Goal: Transaction & Acquisition: Purchase product/service

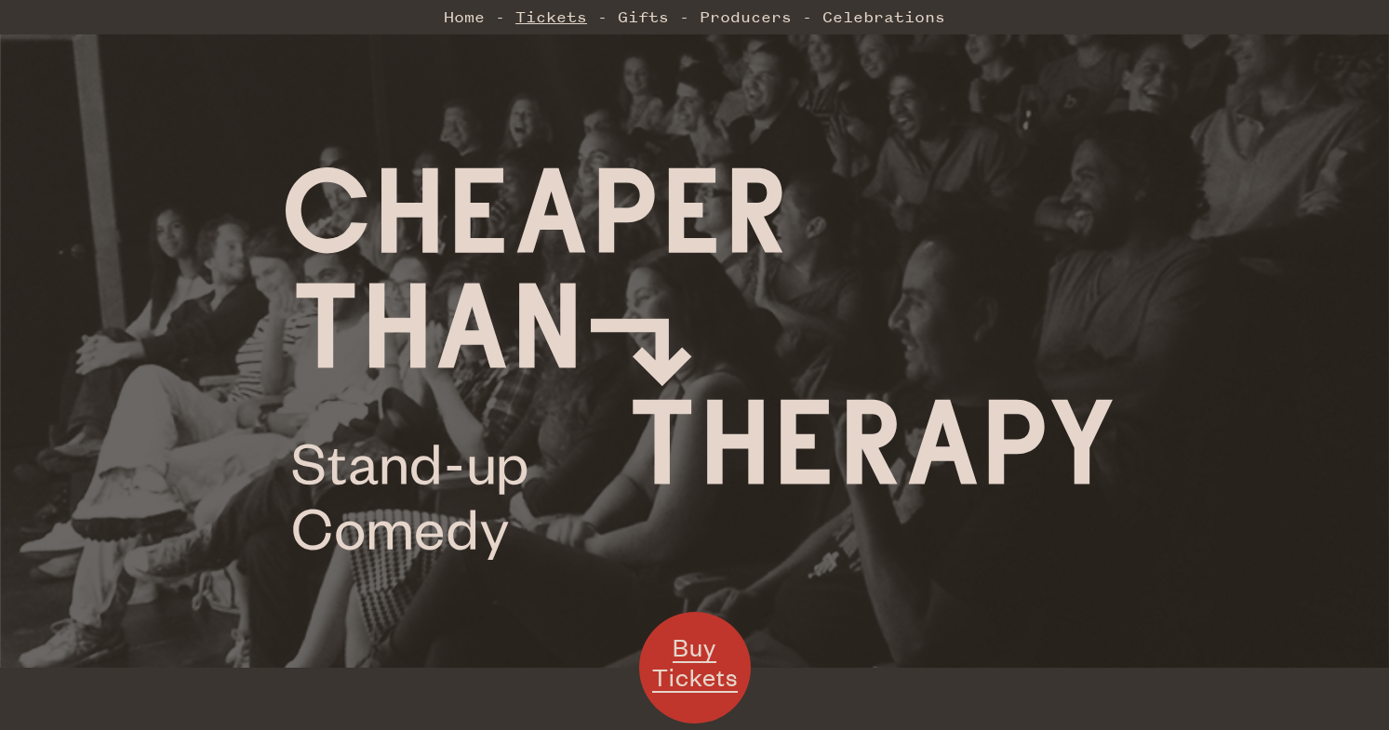
click at [533, 17] on link "Tickets" at bounding box center [551, 16] width 72 height 37
click at [472, 20] on link "Home" at bounding box center [464, 16] width 41 height 37
click at [457, 15] on link "Home" at bounding box center [464, 16] width 41 height 37
click at [575, 16] on link "Tickets" at bounding box center [551, 16] width 72 height 37
click at [547, 18] on link "Tickets" at bounding box center [551, 16] width 72 height 37
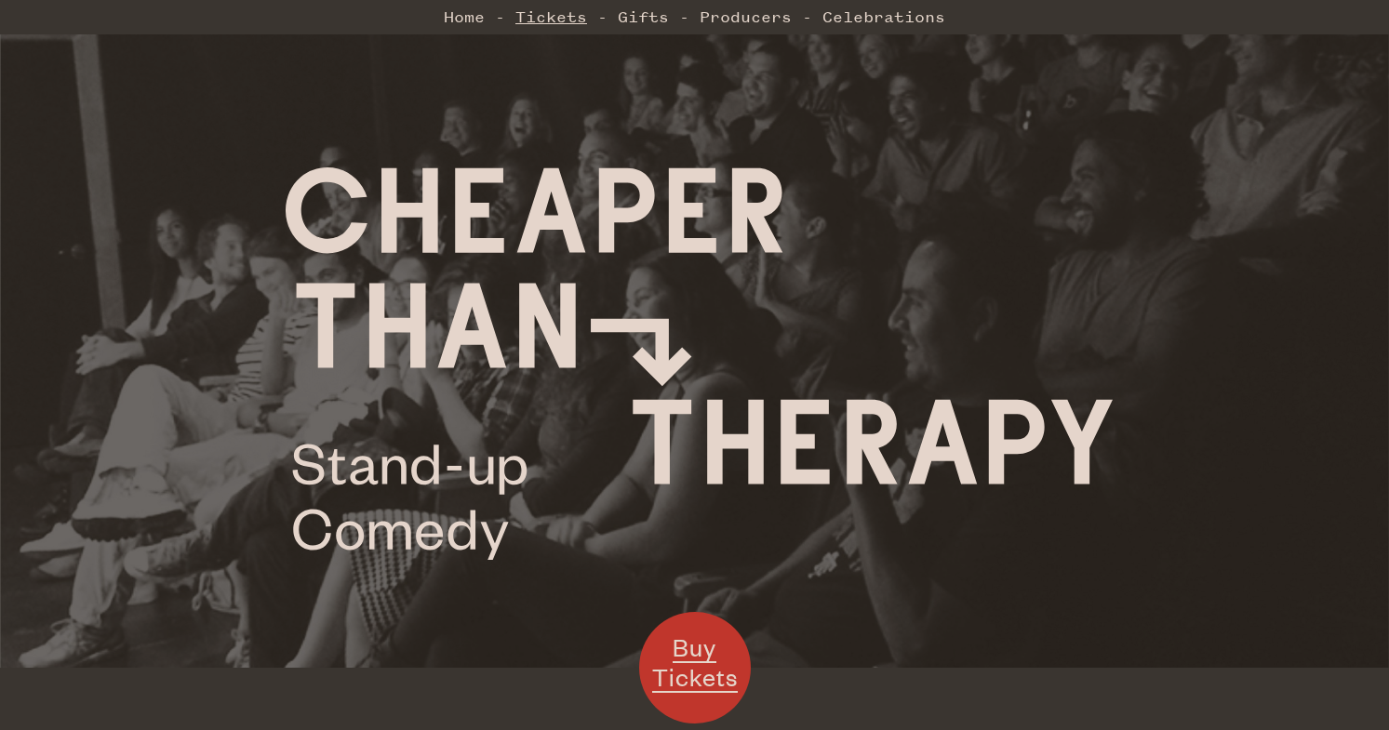
click at [559, 17] on link "Tickets" at bounding box center [551, 16] width 72 height 37
